Goal: Task Accomplishment & Management: Complete application form

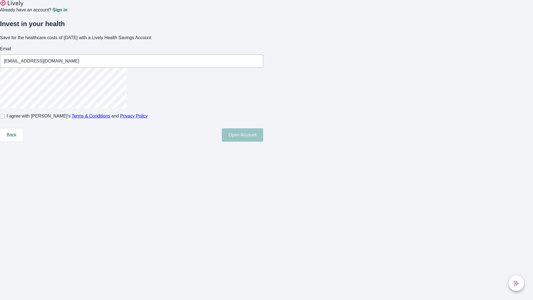
click at [4, 118] on input "I agree with Lively’s Terms & Conditions and Privacy Policy" at bounding box center [2, 116] width 4 height 4
checkbox input "true"
click at [263, 142] on button "Open Account" at bounding box center [242, 134] width 41 height 13
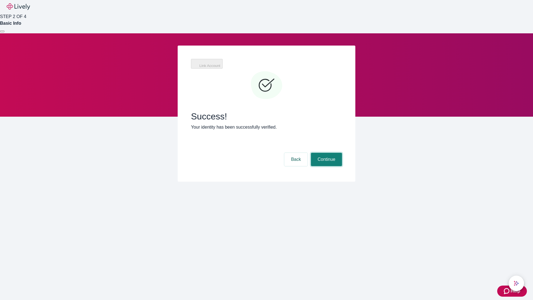
click at [326, 153] on button "Continue" at bounding box center [326, 159] width 31 height 13
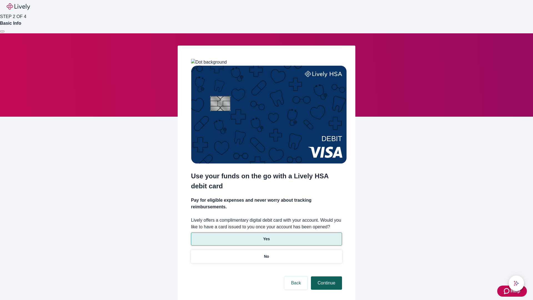
click at [266, 236] on p "Yes" at bounding box center [266, 239] width 7 height 6
click at [326, 276] on button "Continue" at bounding box center [326, 282] width 31 height 13
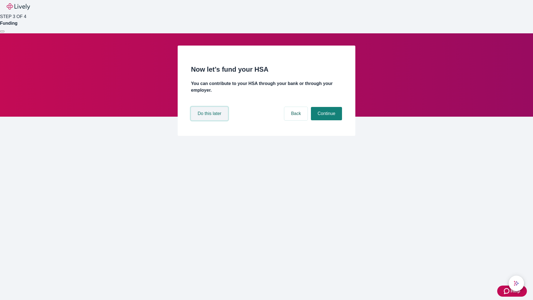
click at [210, 120] on button "Do this later" at bounding box center [209, 113] width 37 height 13
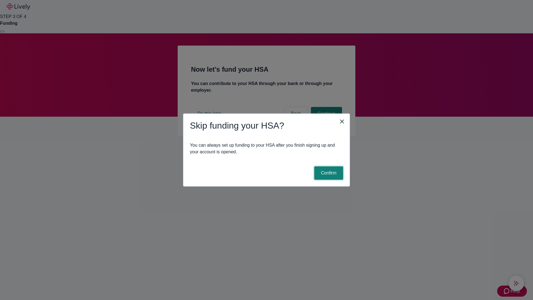
click at [328, 173] on button "Confirm" at bounding box center [329, 172] width 29 height 13
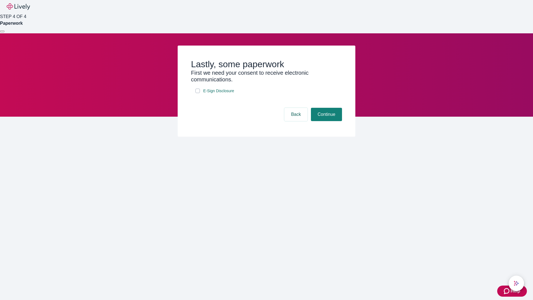
click at [198, 93] on input "E-Sign Disclosure" at bounding box center [198, 91] width 4 height 4
checkbox input "true"
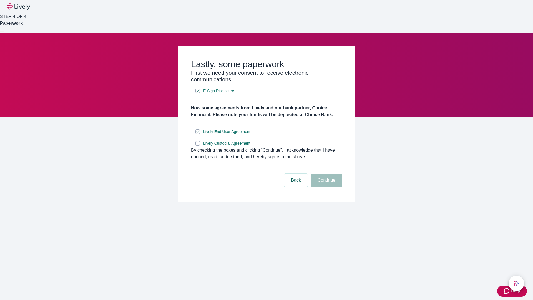
click at [198, 146] on input "Lively Custodial Agreement" at bounding box center [198, 143] width 4 height 4
checkbox input "true"
click at [326, 187] on button "Continue" at bounding box center [326, 180] width 31 height 13
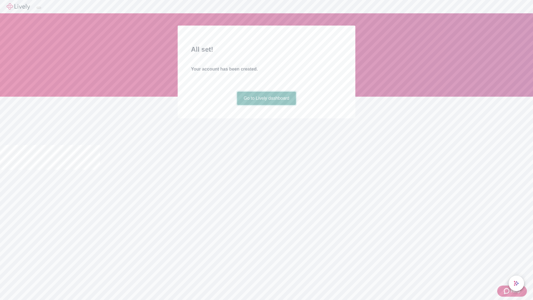
click at [266, 105] on link "Go to Lively dashboard" at bounding box center [266, 98] width 59 height 13
